Goal: Navigation & Orientation: Find specific page/section

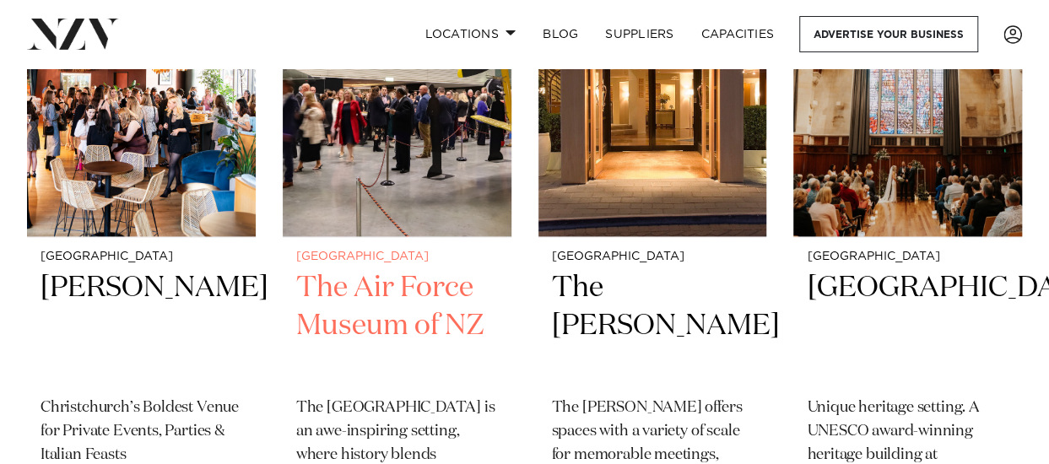
scroll to position [4050, 0]
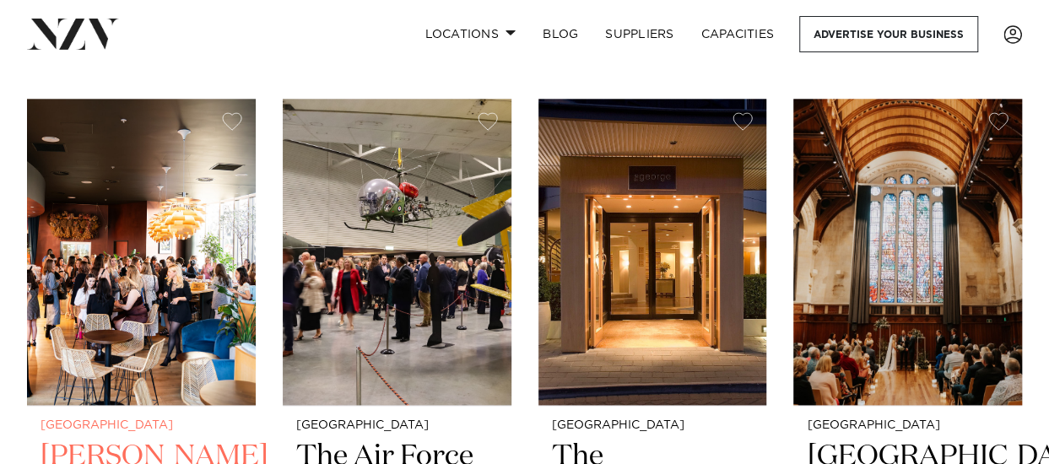
click at [186, 237] on img at bounding box center [141, 252] width 229 height 306
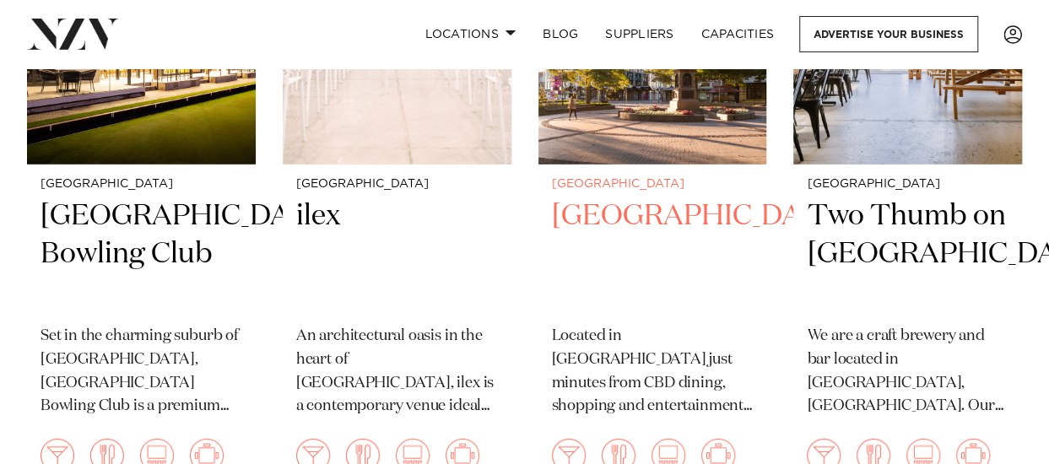
scroll to position [2363, 0]
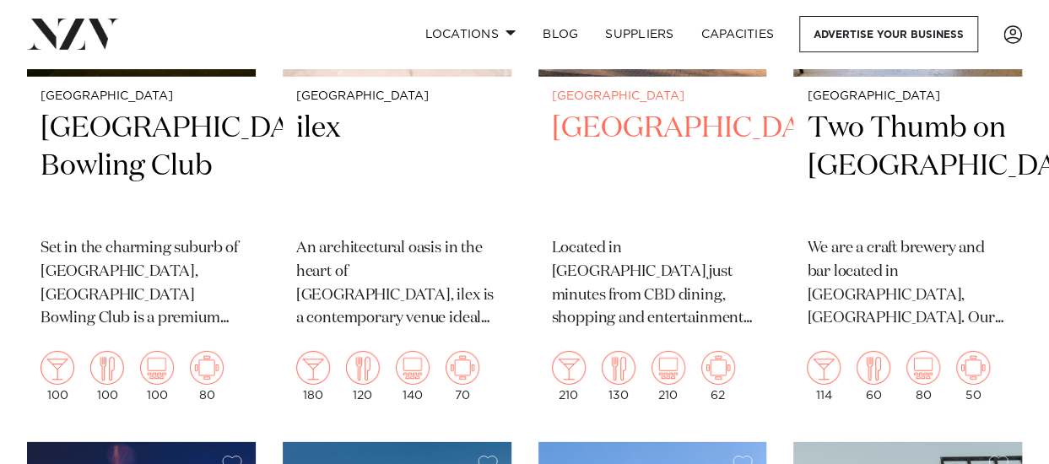
click at [618, 119] on h2 "Crowne Plaza Christchurchrch" at bounding box center [653, 167] width 202 height 114
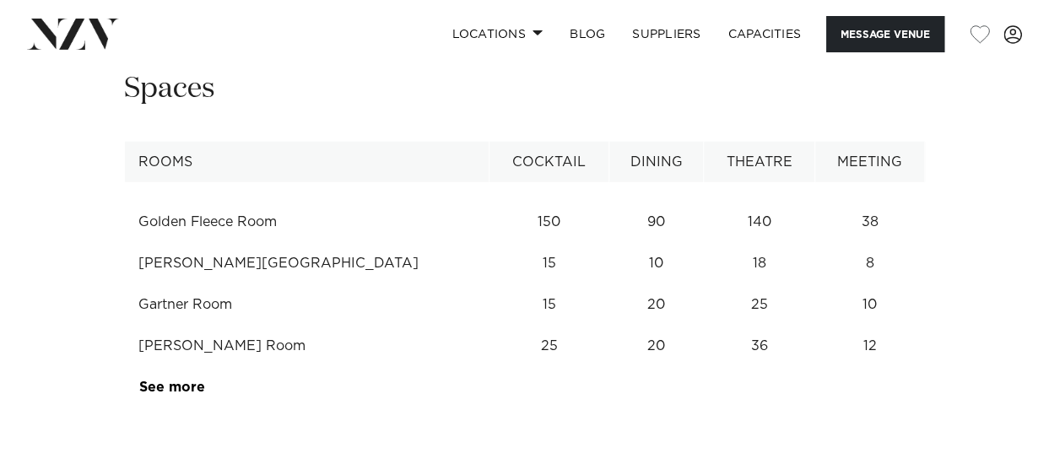
scroll to position [2194, 0]
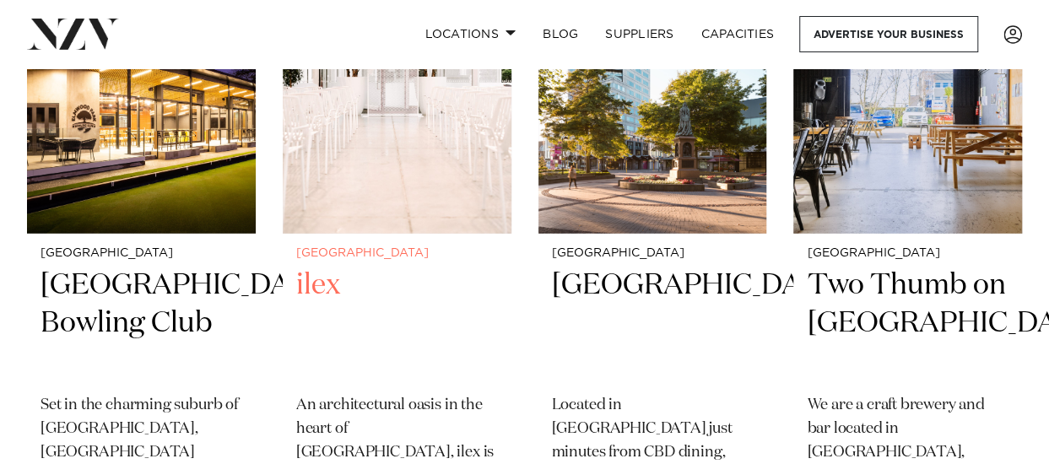
scroll to position [2278, 0]
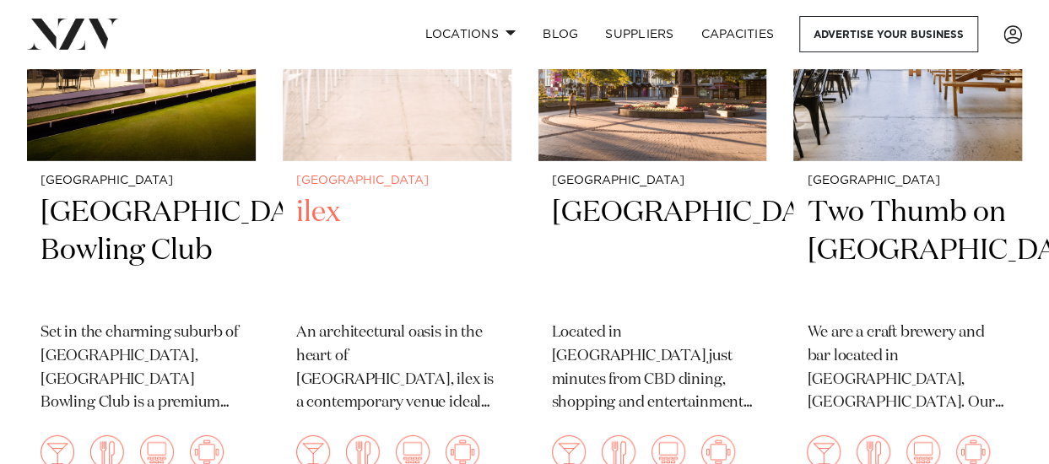
click at [332, 161] on div "Christchurch ilex An architectural oasis in the heart of Christchurch Botanic G…" at bounding box center [397, 330] width 229 height 338
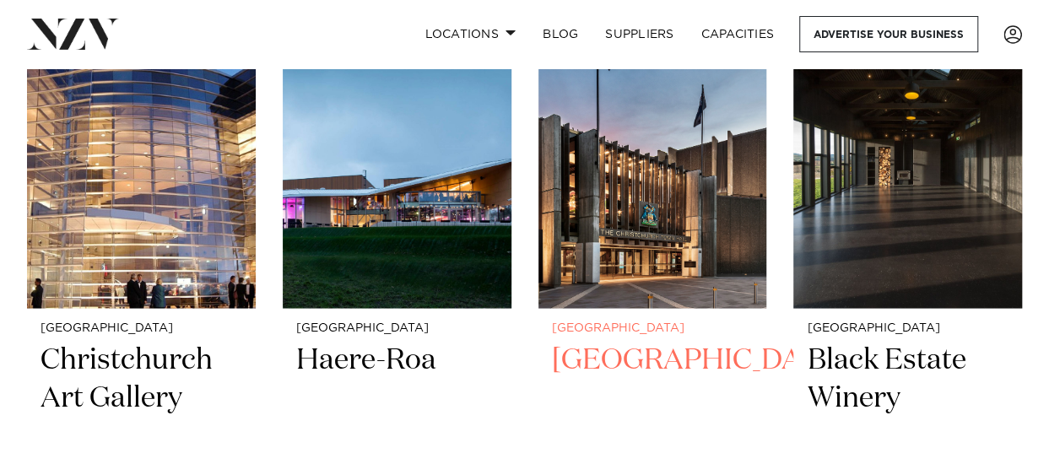
scroll to position [1434, 0]
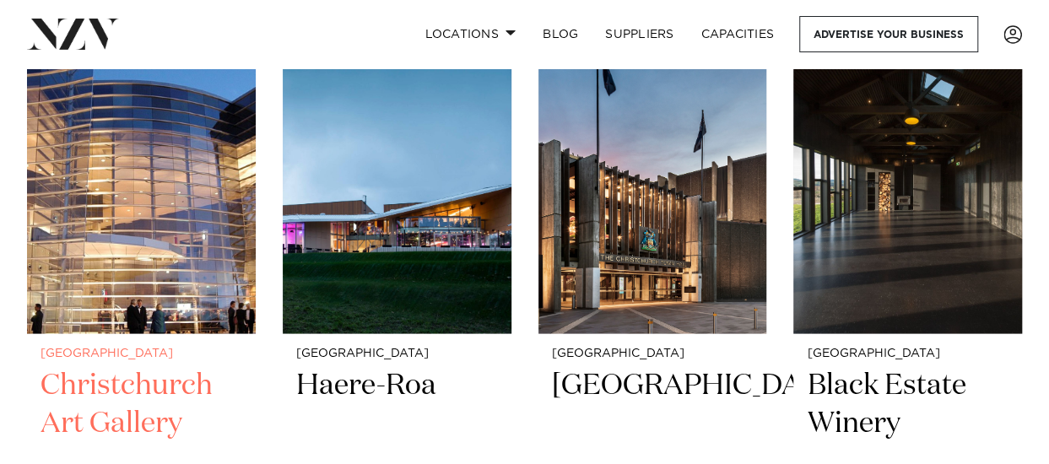
click at [148, 380] on h2 "Christchurch Art Gallery" at bounding box center [142, 423] width 202 height 114
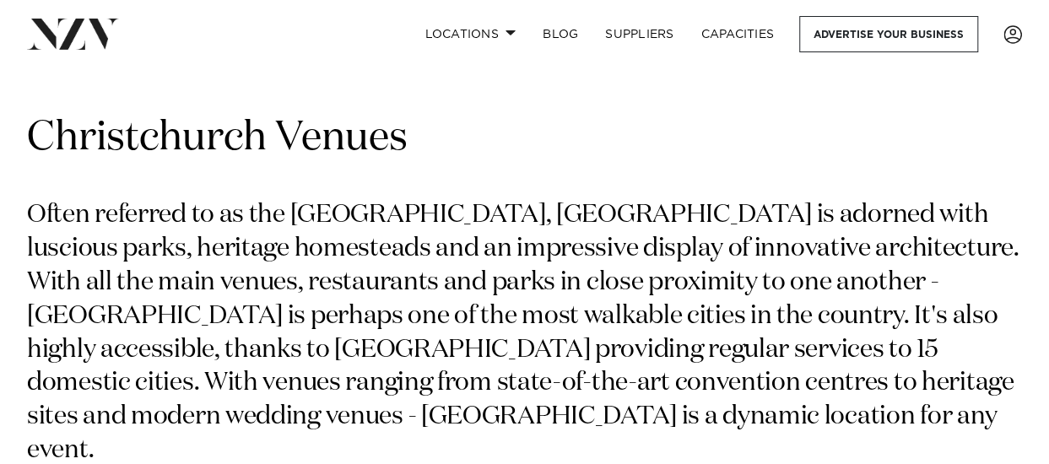
scroll to position [0, 0]
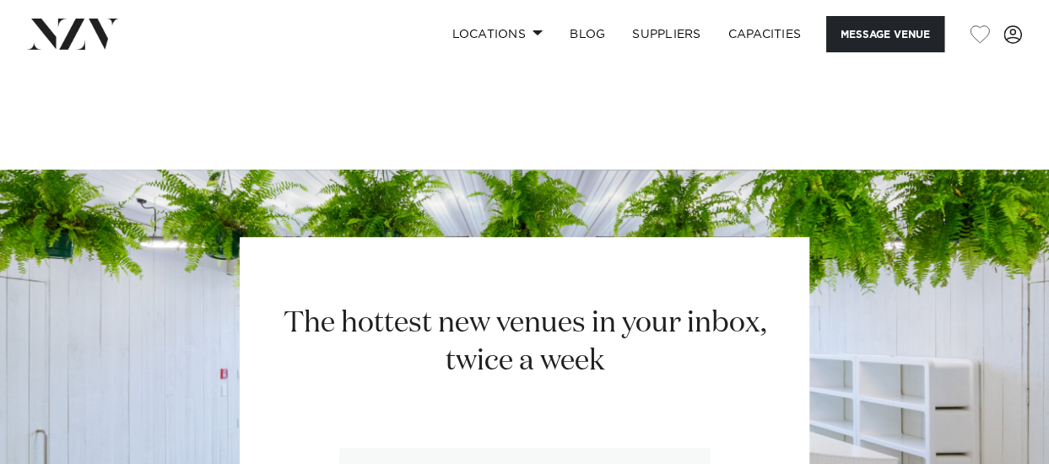
scroll to position [3459, 0]
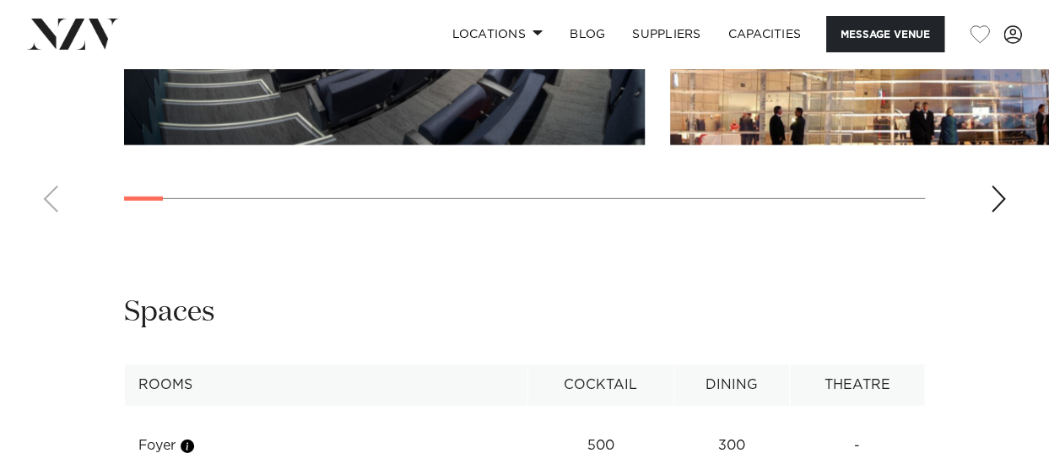
scroll to position [2447, 0]
